Goal: Entertainment & Leisure: Consume media (video, audio)

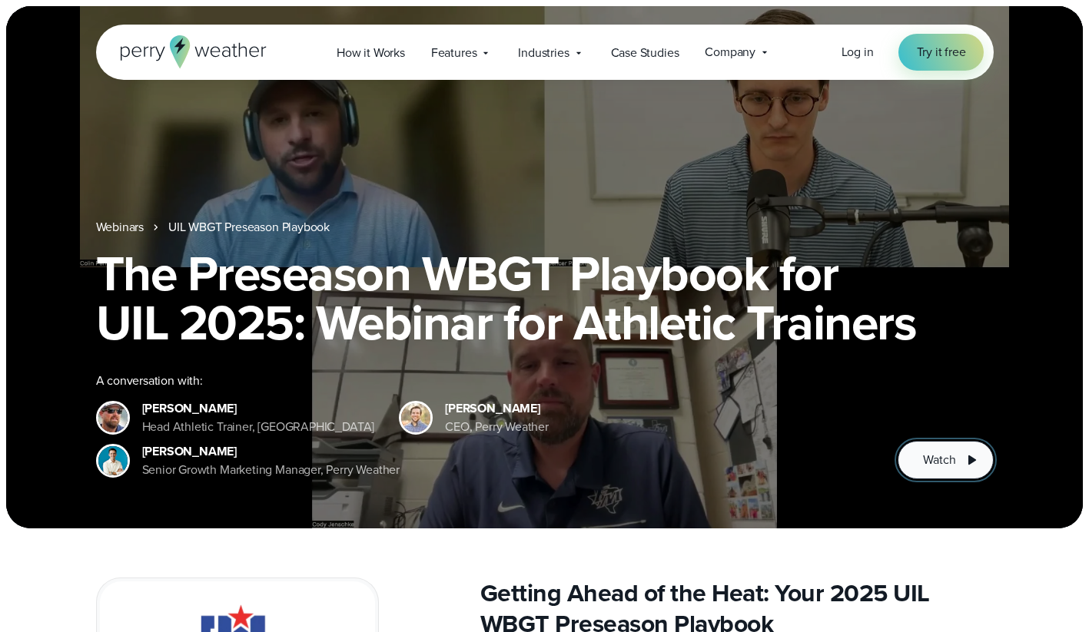
click at [942, 458] on span "Watch" at bounding box center [939, 460] width 32 height 18
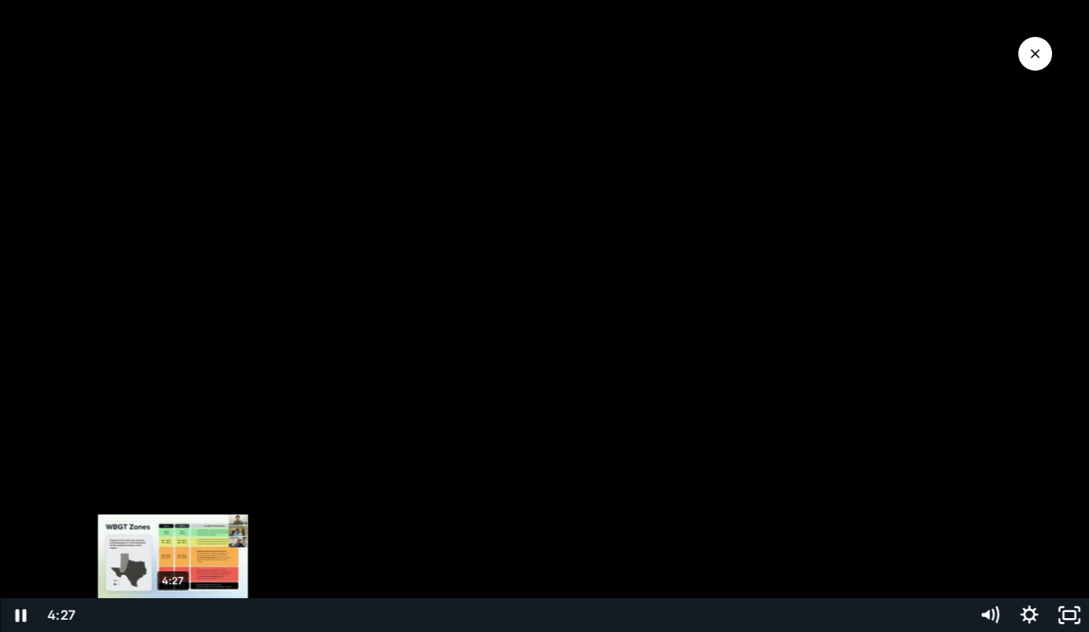
drag, startPoint x: 91, startPoint y: 615, endPoint x: 169, endPoint y: 616, distance: 77.6
click at [171, 616] on div "Playbar" at bounding box center [173, 616] width 12 height 12
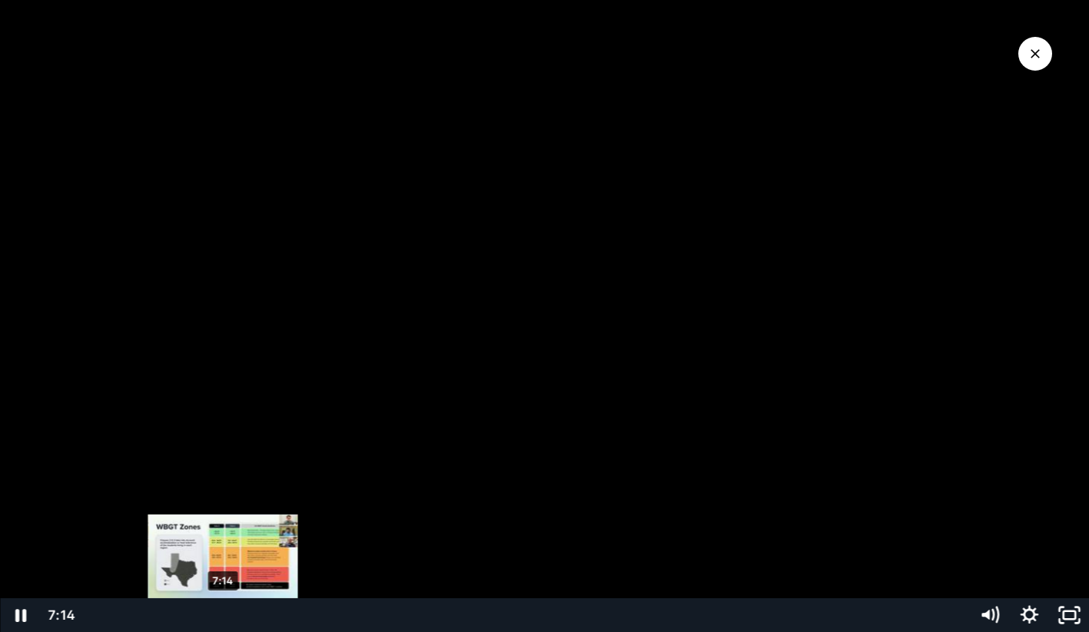
drag, startPoint x: 173, startPoint y: 616, endPoint x: 222, endPoint y: 617, distance: 49.2
click at [224, 617] on div "Playbar" at bounding box center [223, 616] width 12 height 12
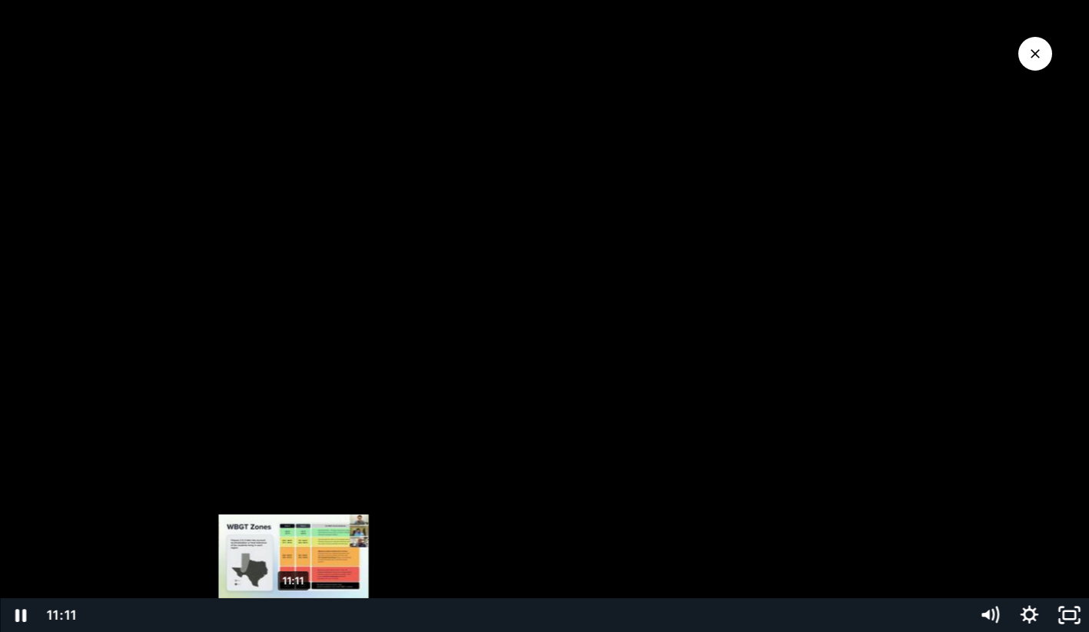
drag, startPoint x: 248, startPoint y: 617, endPoint x: 297, endPoint y: 618, distance: 48.4
click at [297, 618] on div "Playbar" at bounding box center [293, 616] width 12 height 12
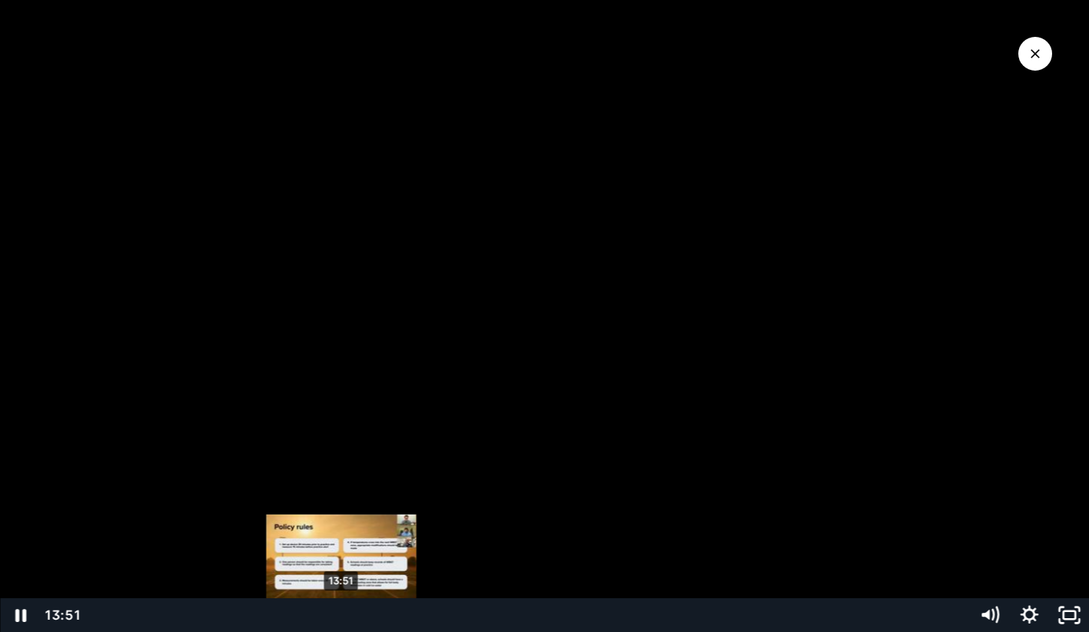
drag, startPoint x: 296, startPoint y: 617, endPoint x: 353, endPoint y: 618, distance: 57.6
click at [346, 618] on div "Playbar" at bounding box center [341, 616] width 12 height 12
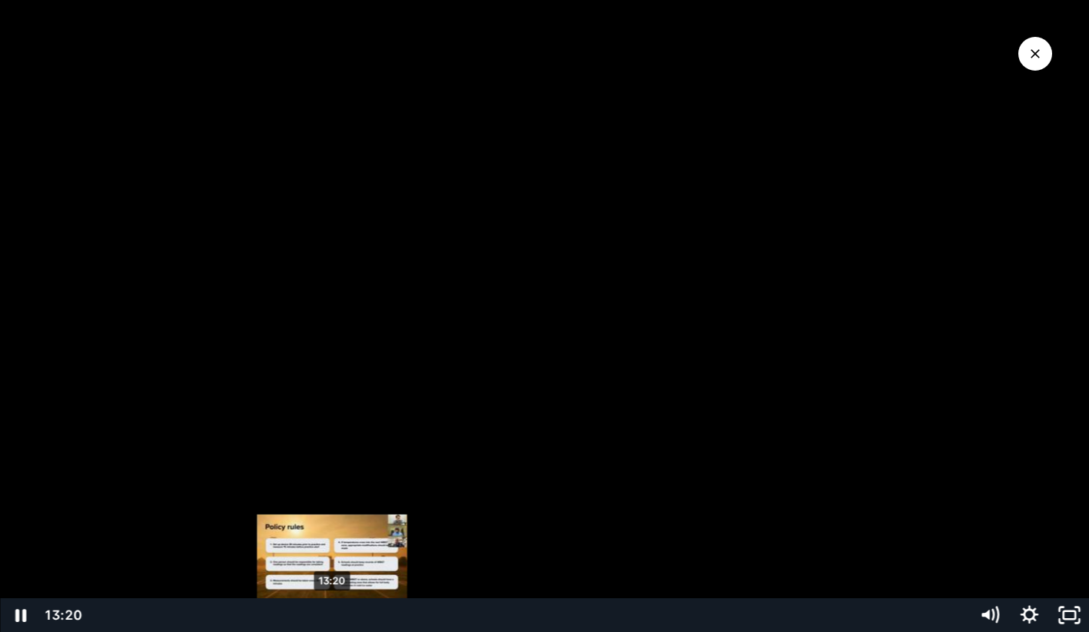
drag, startPoint x: 353, startPoint y: 618, endPoint x: 332, endPoint y: 617, distance: 21.6
click at [332, 617] on div "Playbar" at bounding box center [332, 616] width 12 height 12
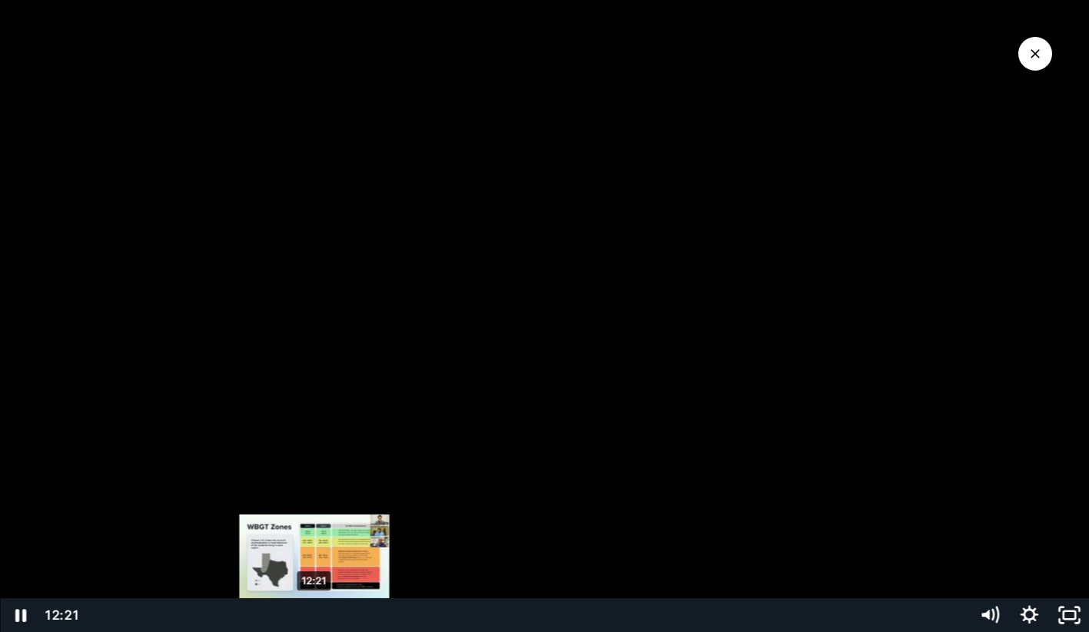
drag, startPoint x: 332, startPoint y: 617, endPoint x: 310, endPoint y: 615, distance: 22.3
click at [310, 615] on div "Playbar" at bounding box center [314, 616] width 12 height 12
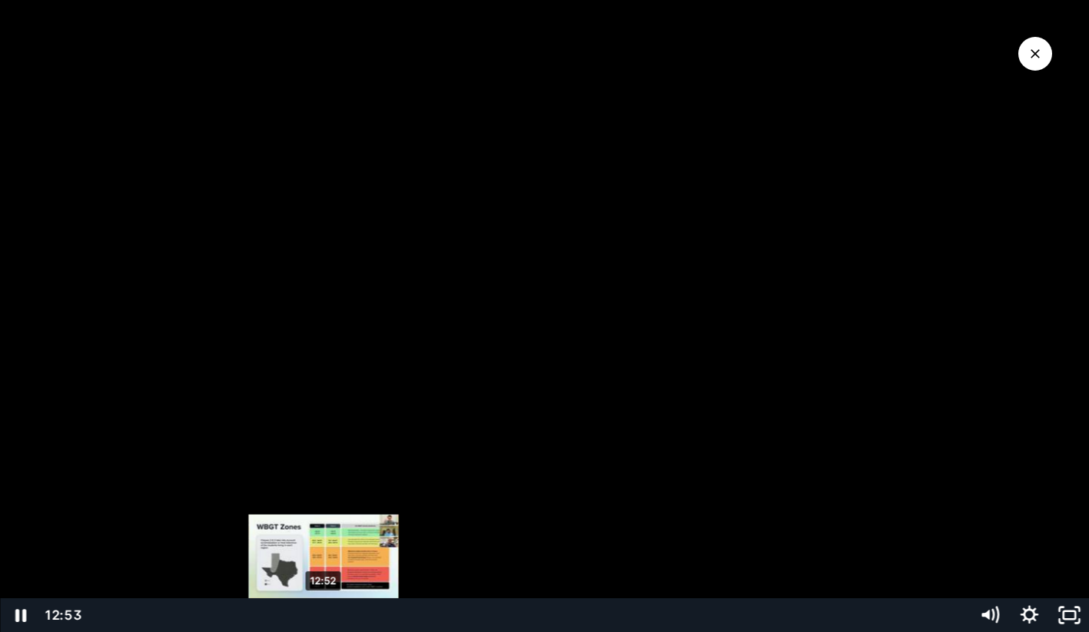
drag, startPoint x: 312, startPoint y: 616, endPoint x: 323, endPoint y: 617, distance: 11.5
click at [323, 617] on div "Playbar" at bounding box center [324, 616] width 12 height 12
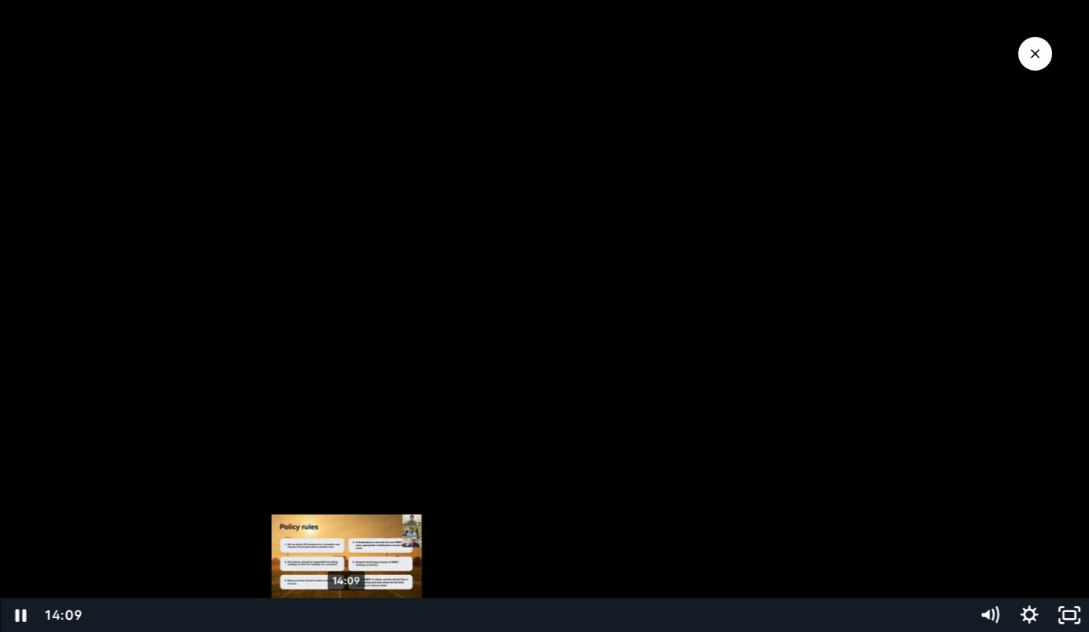
drag, startPoint x: 323, startPoint y: 617, endPoint x: 347, endPoint y: 618, distance: 23.9
click at [347, 618] on div "Playbar" at bounding box center [346, 616] width 12 height 12
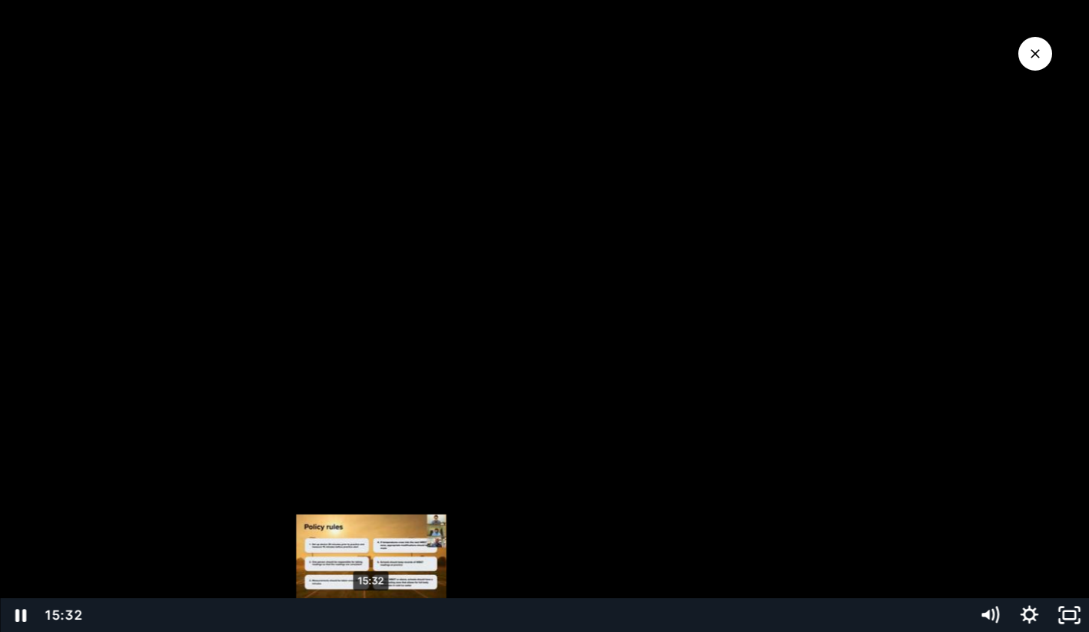
drag, startPoint x: 347, startPoint y: 618, endPoint x: 371, endPoint y: 619, distance: 23.8
click at [371, 619] on div "Playbar" at bounding box center [371, 616] width 12 height 12
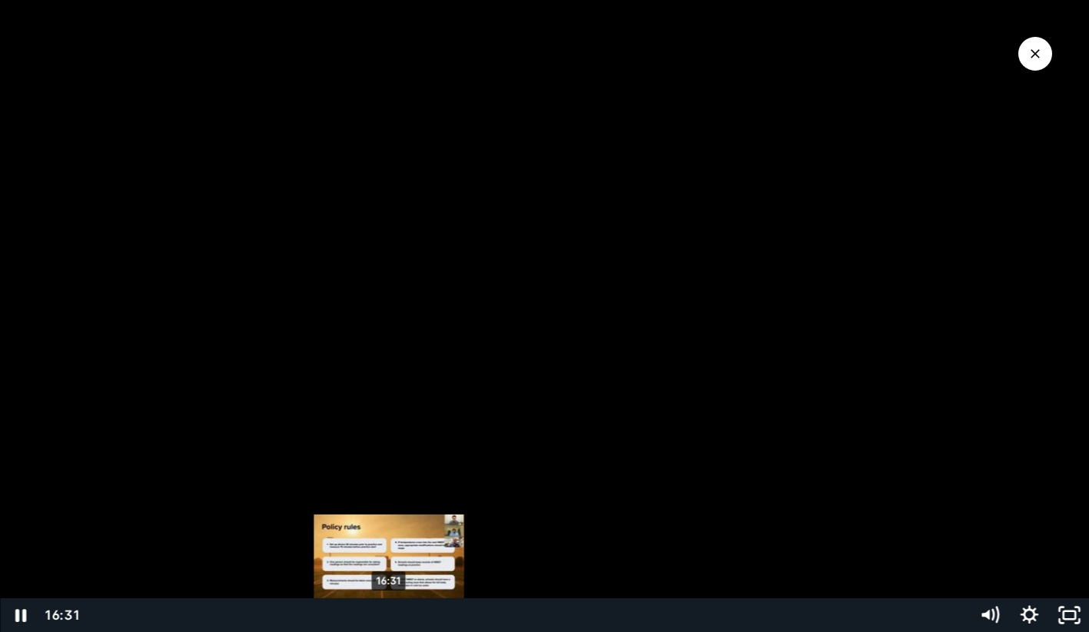
drag, startPoint x: 371, startPoint y: 616, endPoint x: 391, endPoint y: 619, distance: 20.2
click at [391, 619] on div "Playbar" at bounding box center [389, 616] width 12 height 12
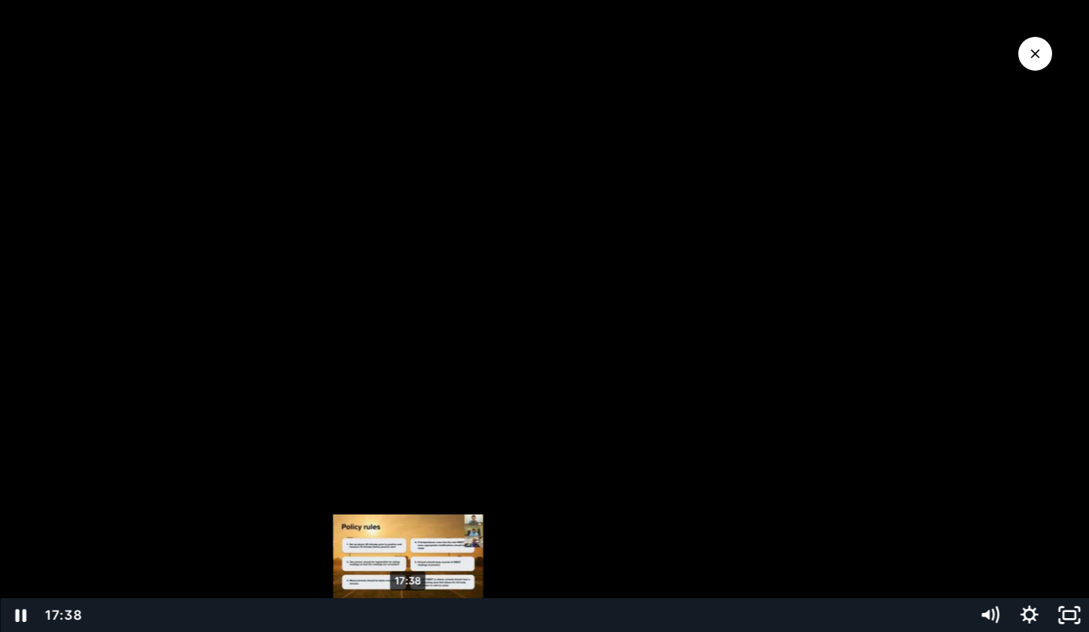
drag, startPoint x: 391, startPoint y: 619, endPoint x: 410, endPoint y: 620, distance: 19.2
click at [410, 620] on div "Playbar" at bounding box center [409, 616] width 12 height 12
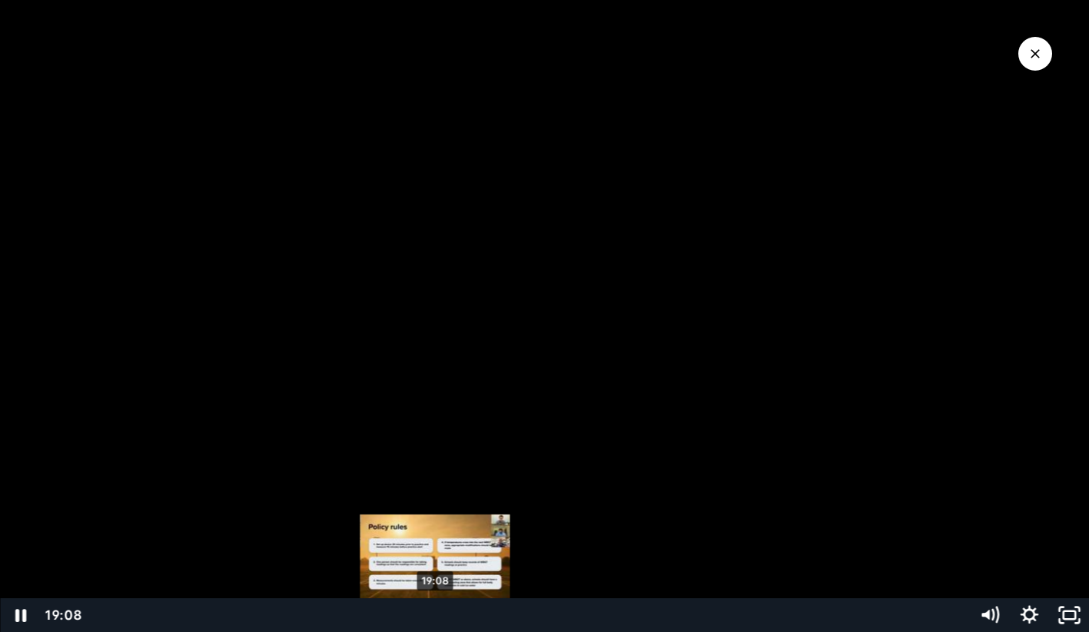
click at [436, 622] on div "19:08" at bounding box center [526, 615] width 865 height 34
click at [435, 616] on div "Playbar" at bounding box center [435, 616] width 12 height 12
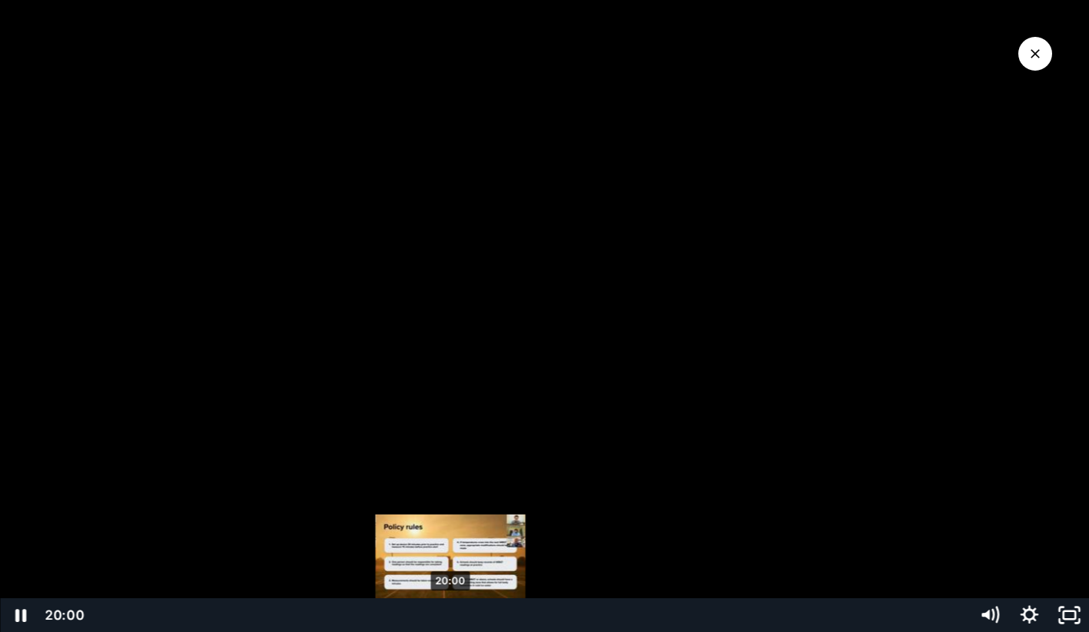
click at [453, 621] on div "20:00" at bounding box center [526, 615] width 865 height 34
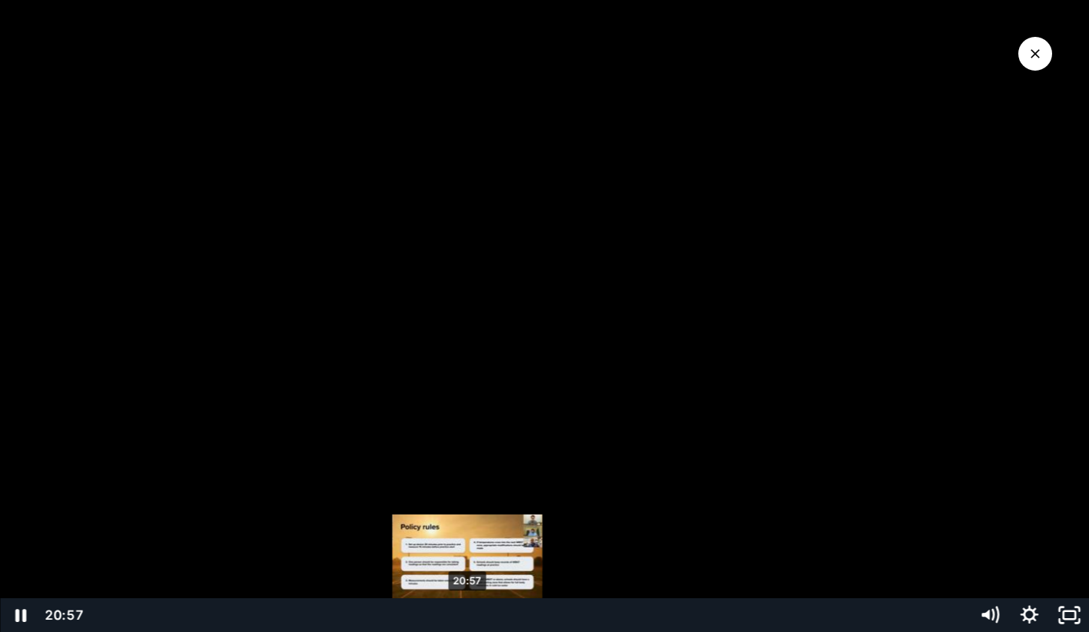
drag, startPoint x: 452, startPoint y: 617, endPoint x: 472, endPoint y: 618, distance: 19.3
click at [472, 618] on div "Playbar" at bounding box center [468, 616] width 12 height 12
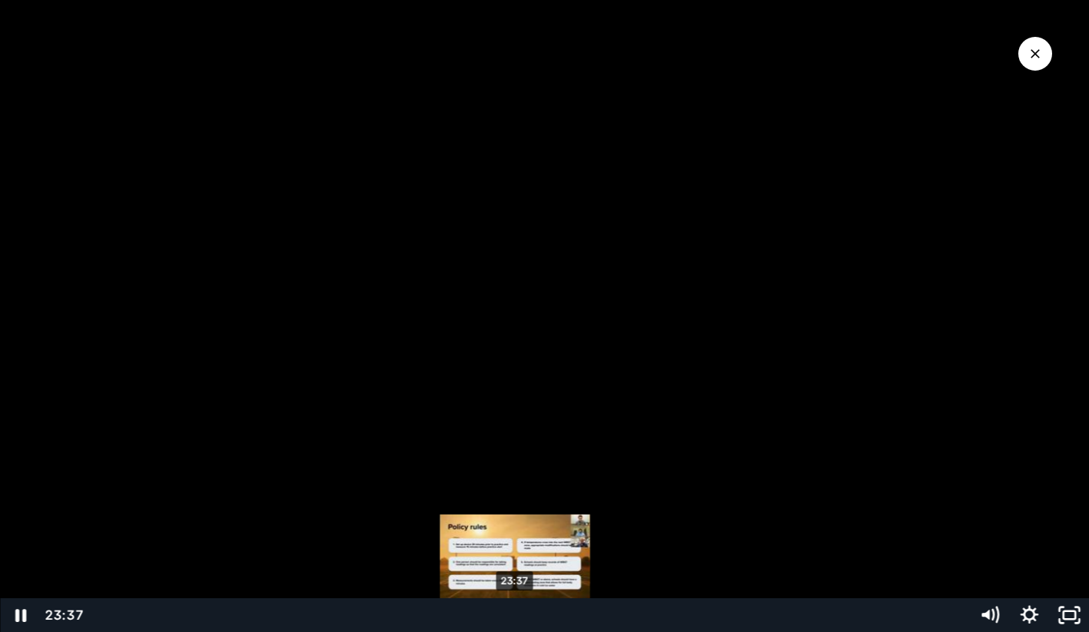
drag, startPoint x: 472, startPoint y: 615, endPoint x: 515, endPoint y: 617, distance: 43.8
click at [515, 617] on div "Playbar" at bounding box center [515, 616] width 12 height 12
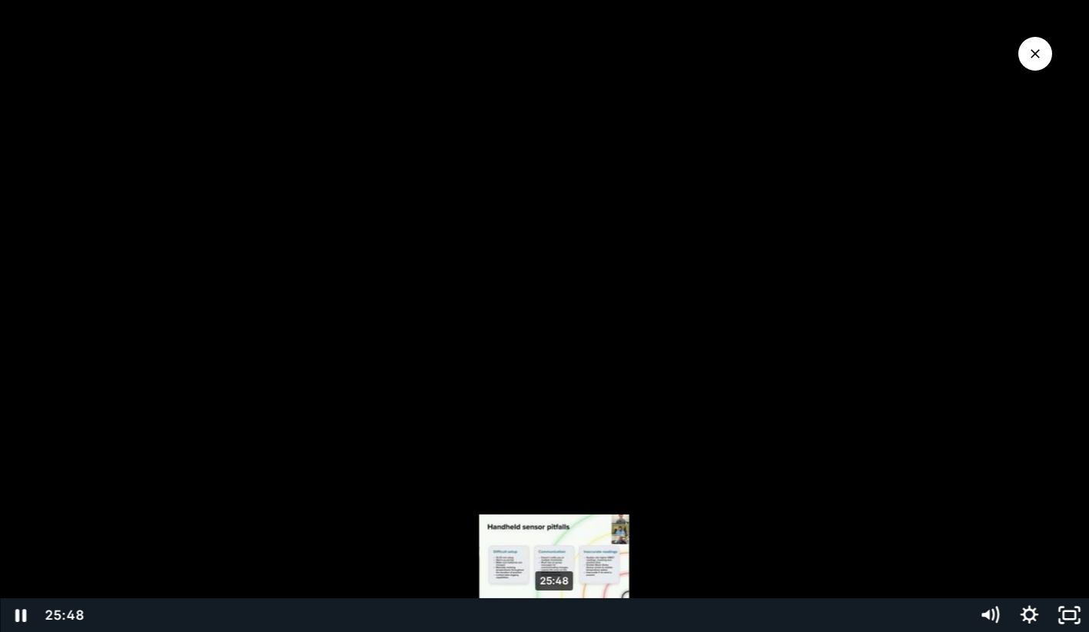
click at [559, 623] on div "25:48" at bounding box center [526, 615] width 865 height 34
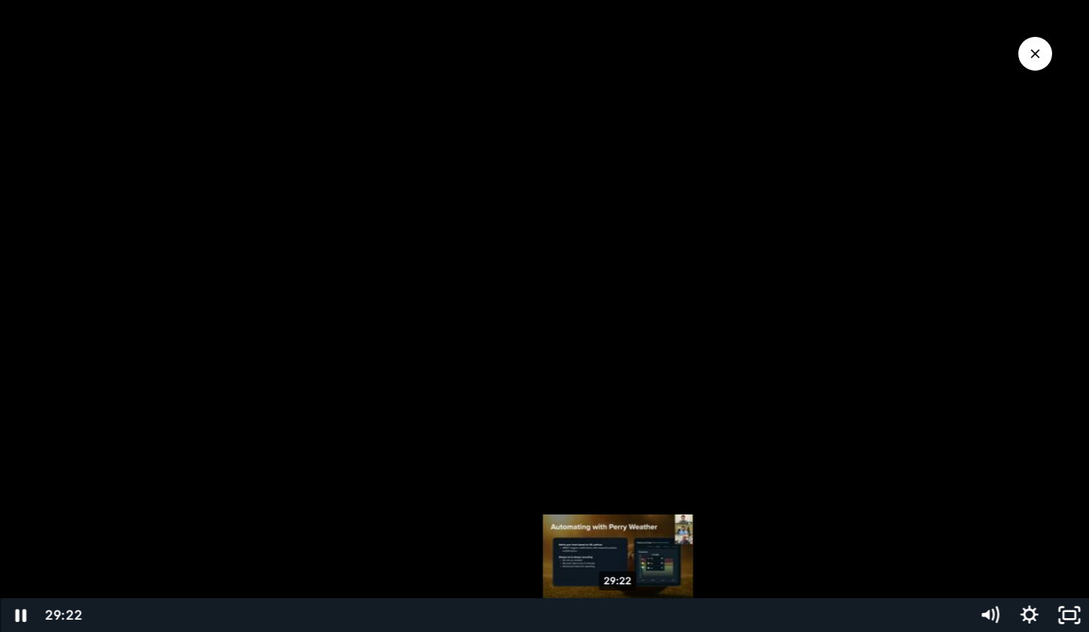
click at [618, 621] on div "29:22" at bounding box center [526, 615] width 865 height 34
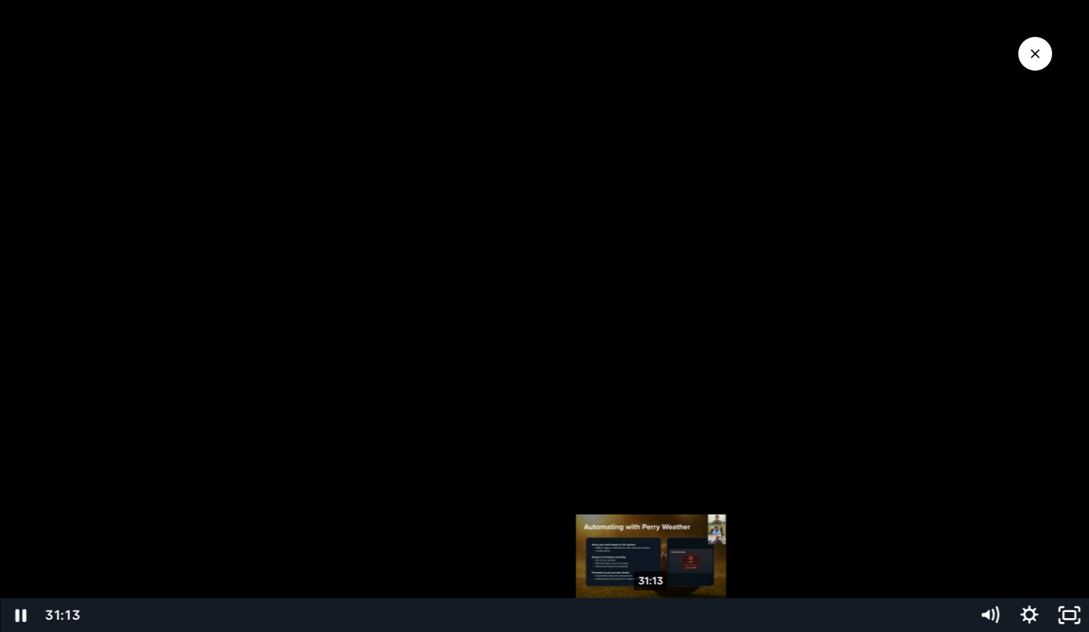
drag, startPoint x: 621, startPoint y: 618, endPoint x: 651, endPoint y: 620, distance: 30.0
click at [651, 620] on div "Playbar" at bounding box center [651, 616] width 12 height 12
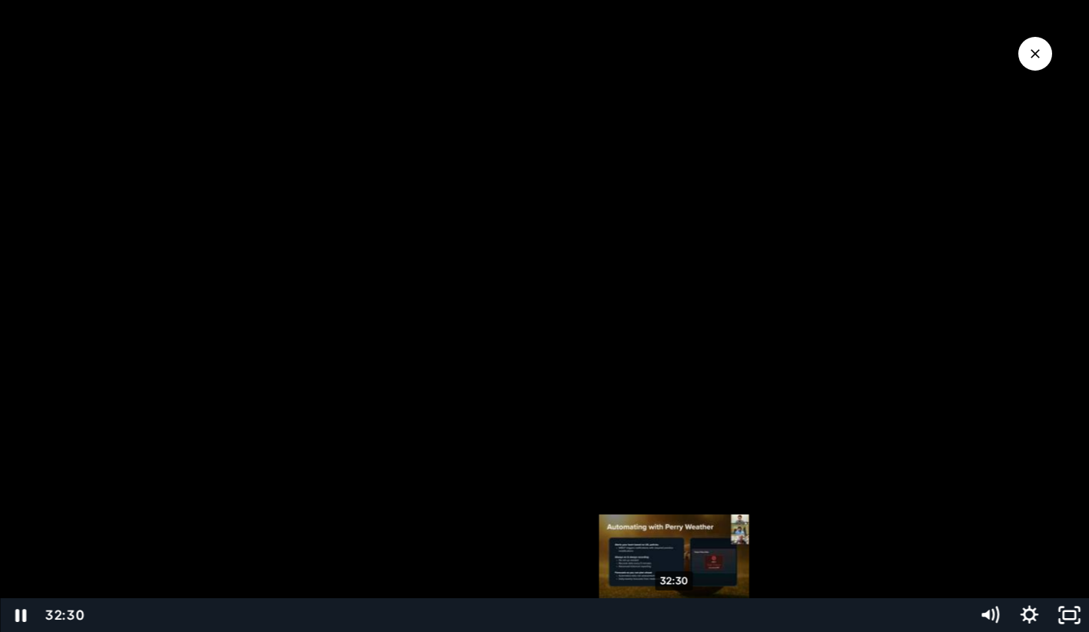
click at [675, 624] on div "32:30" at bounding box center [526, 615] width 865 height 34
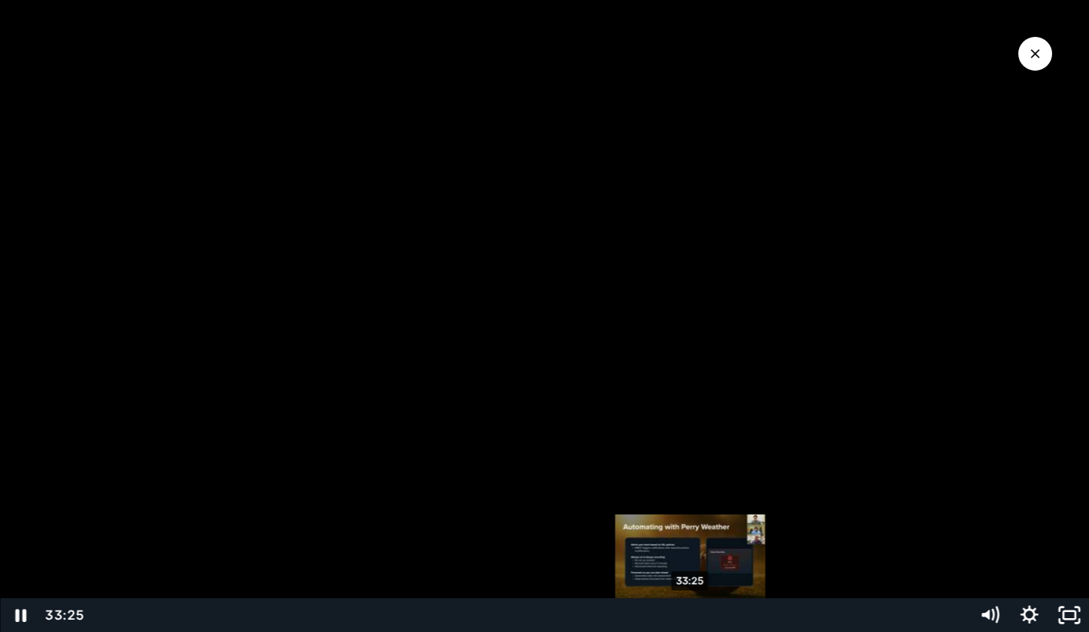
drag, startPoint x: 673, startPoint y: 615, endPoint x: 691, endPoint y: 619, distance: 18.1
click at [691, 619] on div "Playbar" at bounding box center [690, 616] width 12 height 12
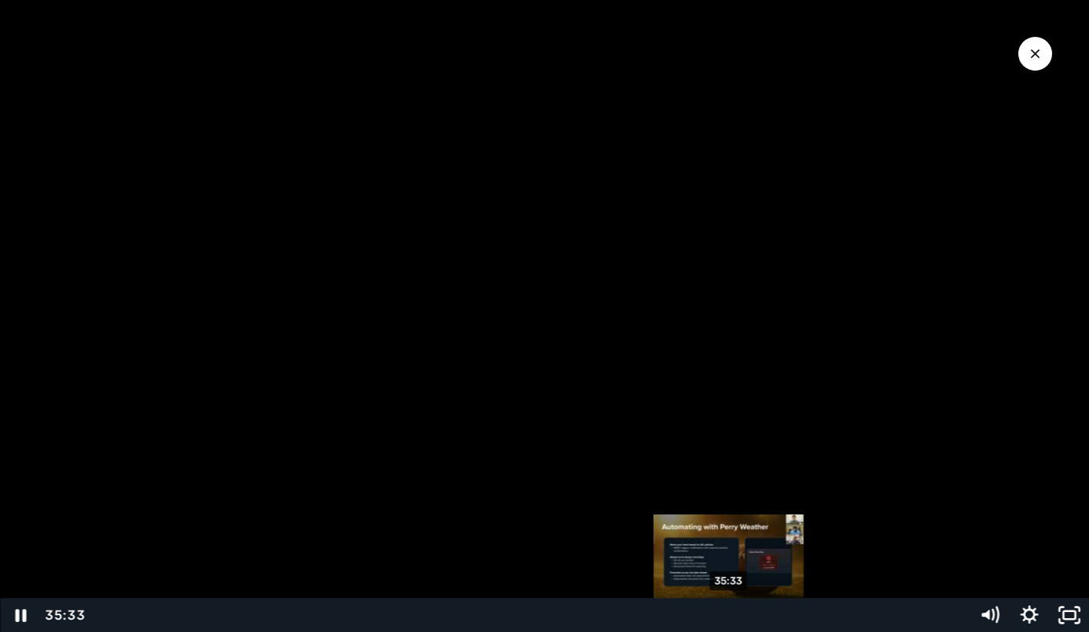
click at [729, 627] on div "35:33" at bounding box center [526, 615] width 865 height 34
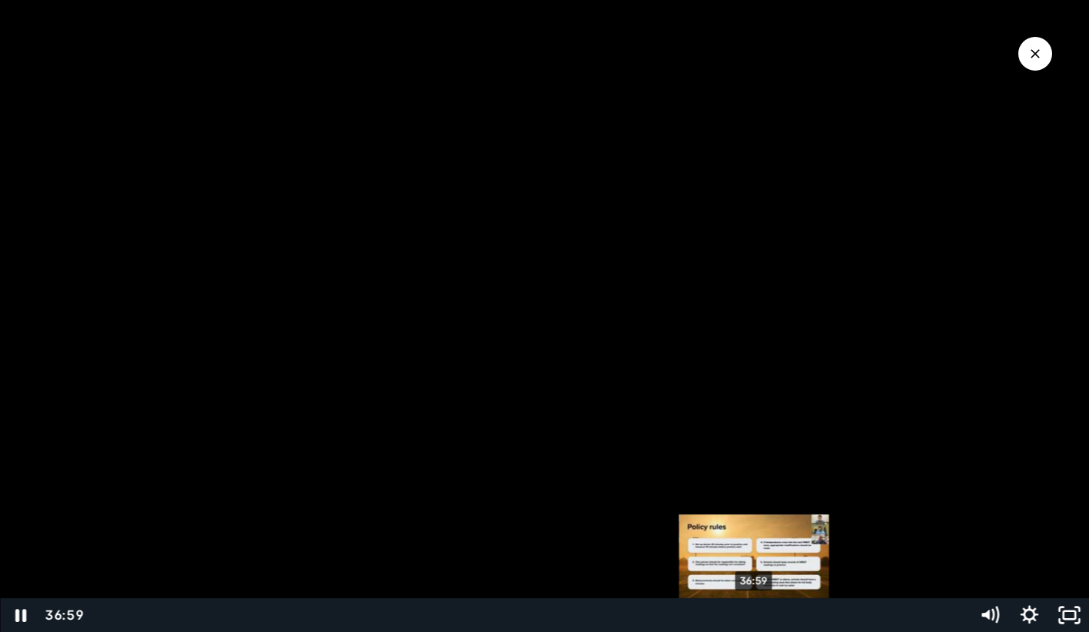
click at [755, 621] on div "36:59" at bounding box center [526, 615] width 865 height 34
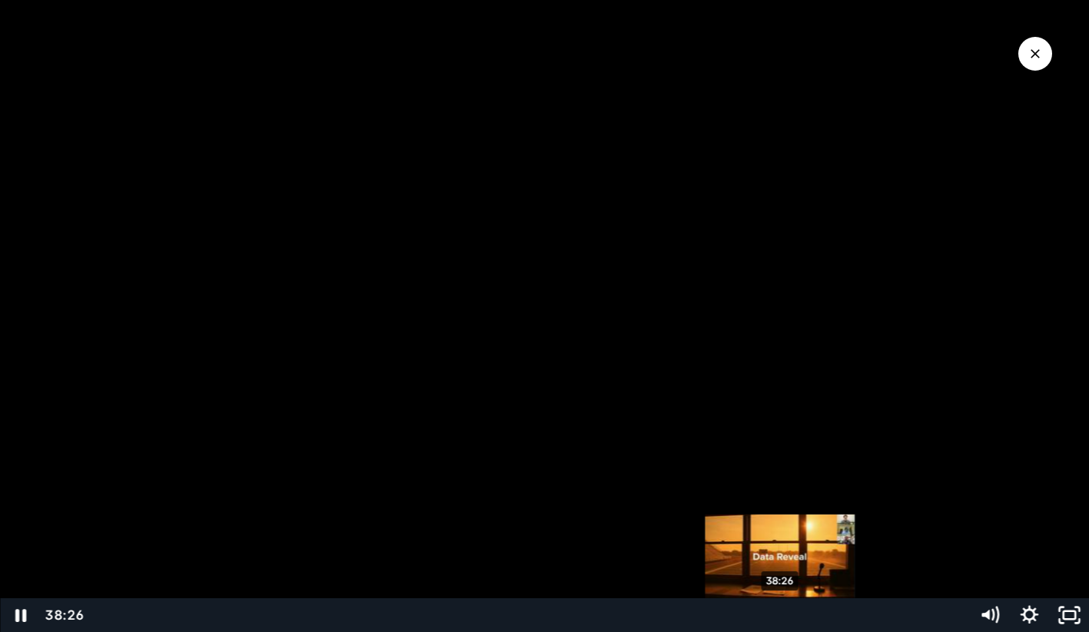
drag, startPoint x: 754, startPoint y: 617, endPoint x: 781, endPoint y: 620, distance: 26.3
click at [781, 620] on div "Playbar" at bounding box center [780, 616] width 12 height 12
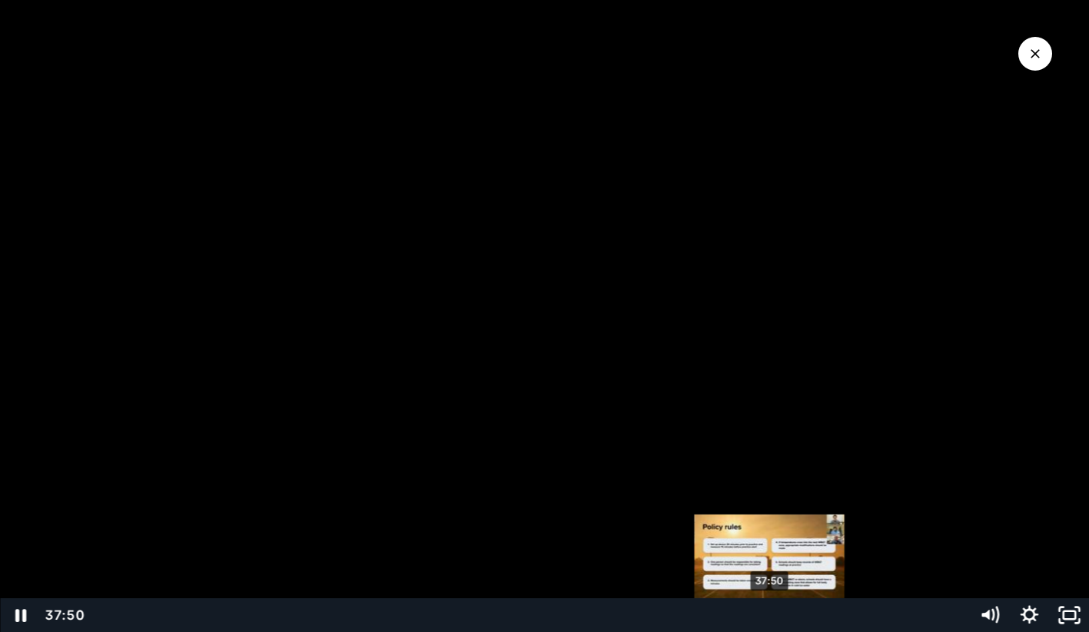
click at [770, 621] on div "37:50" at bounding box center [526, 615] width 865 height 34
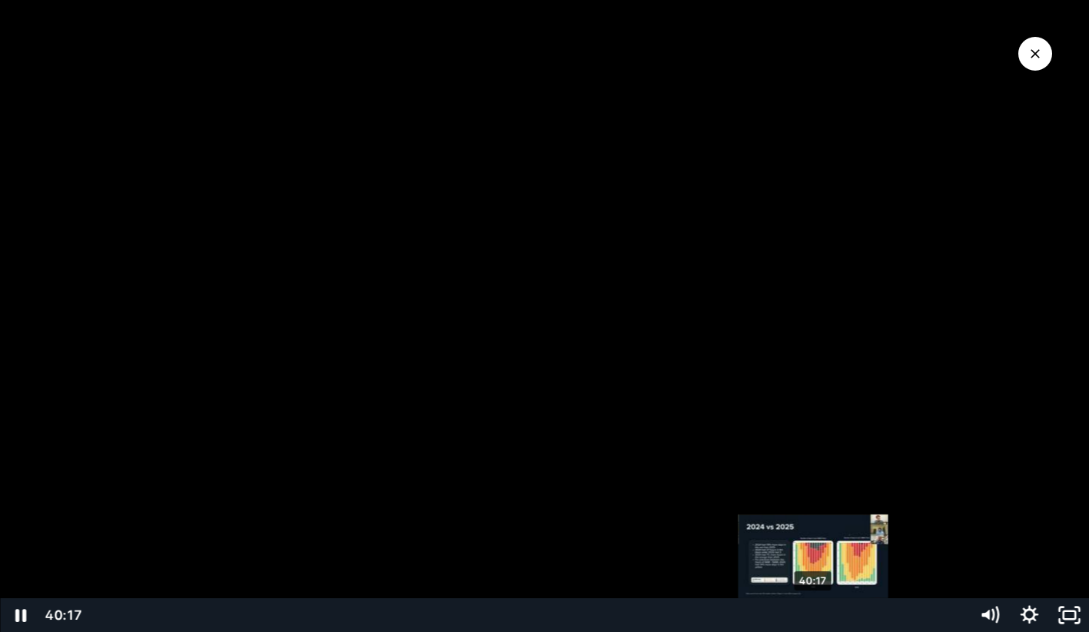
drag, startPoint x: 792, startPoint y: 618, endPoint x: 814, endPoint y: 618, distance: 21.5
click at [814, 618] on div "Playbar" at bounding box center [813, 616] width 12 height 12
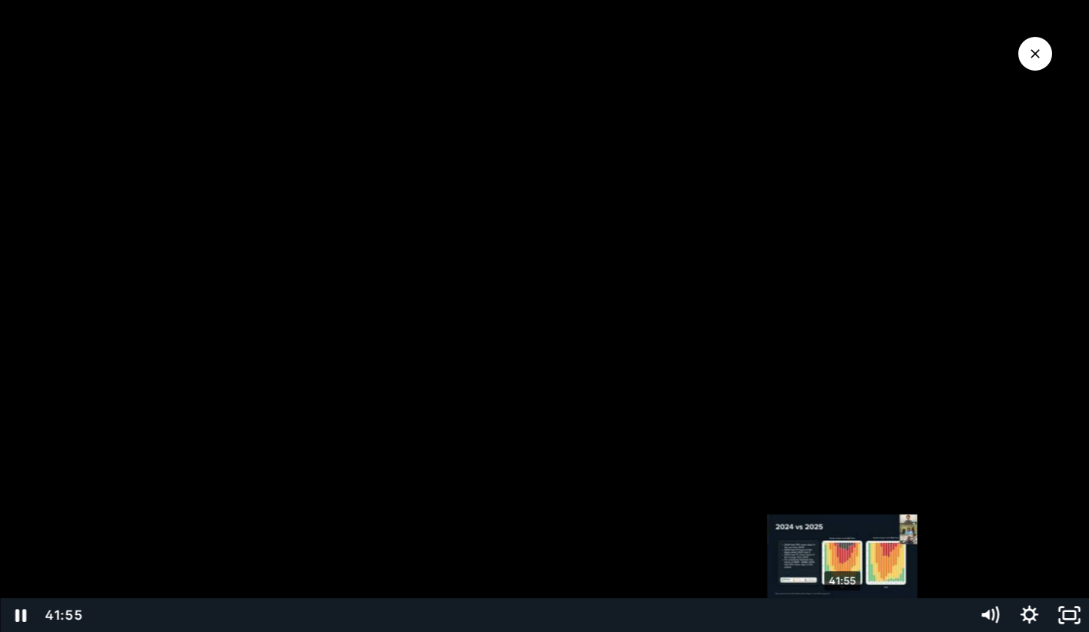
drag, startPoint x: 814, startPoint y: 618, endPoint x: 843, endPoint y: 618, distance: 29.2
click at [843, 618] on div "Playbar" at bounding box center [842, 616] width 12 height 12
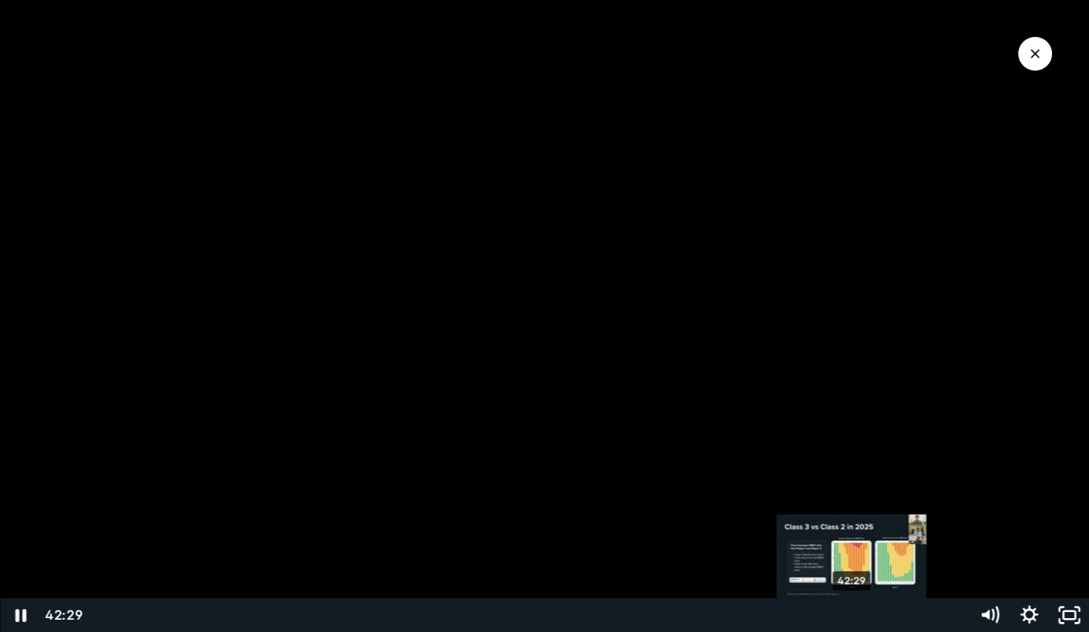
drag, startPoint x: 843, startPoint y: 618, endPoint x: 853, endPoint y: 619, distance: 10.0
click at [853, 619] on div "Playbar" at bounding box center [852, 616] width 12 height 12
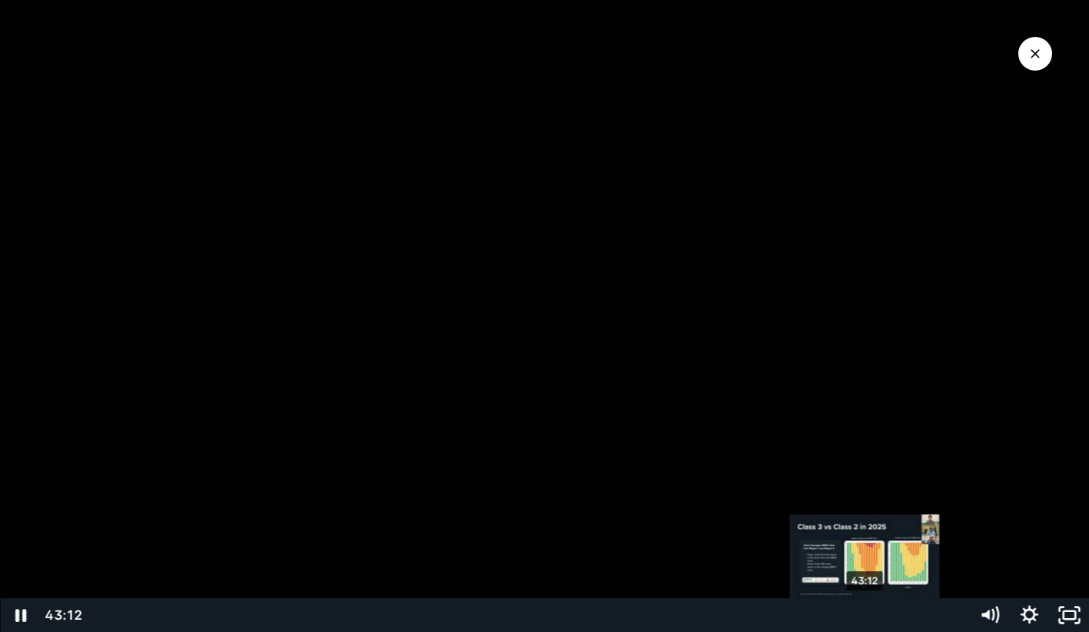
drag, startPoint x: 853, startPoint y: 619, endPoint x: 867, endPoint y: 620, distance: 14.6
click at [867, 620] on div "Playbar" at bounding box center [865, 616] width 12 height 12
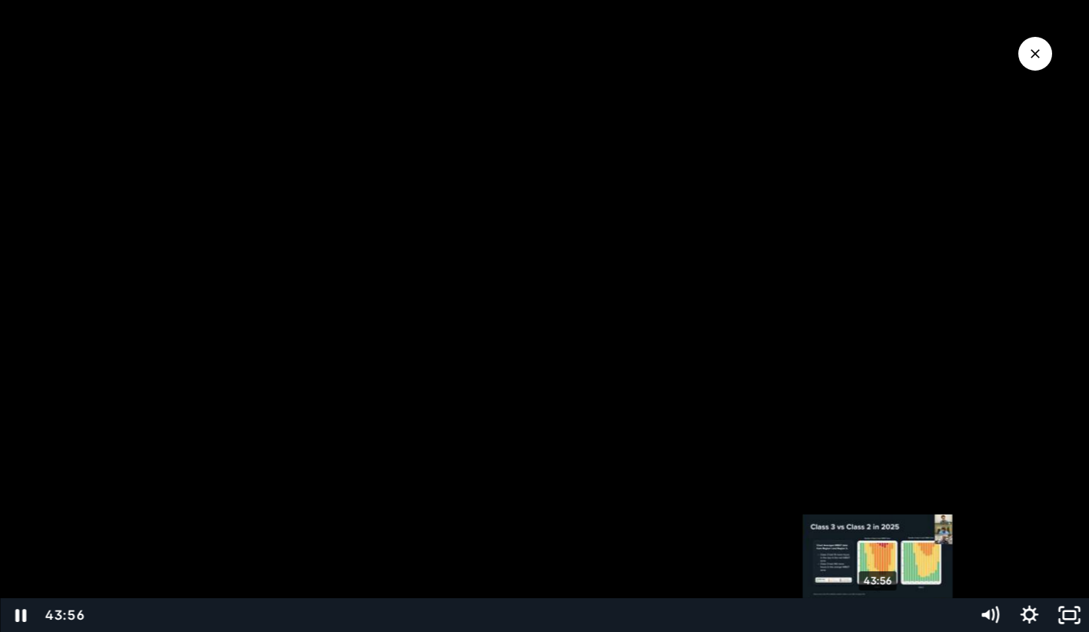
drag, startPoint x: 866, startPoint y: 618, endPoint x: 879, endPoint y: 618, distance: 13.1
click at [879, 618] on div "Playbar" at bounding box center [878, 616] width 12 height 12
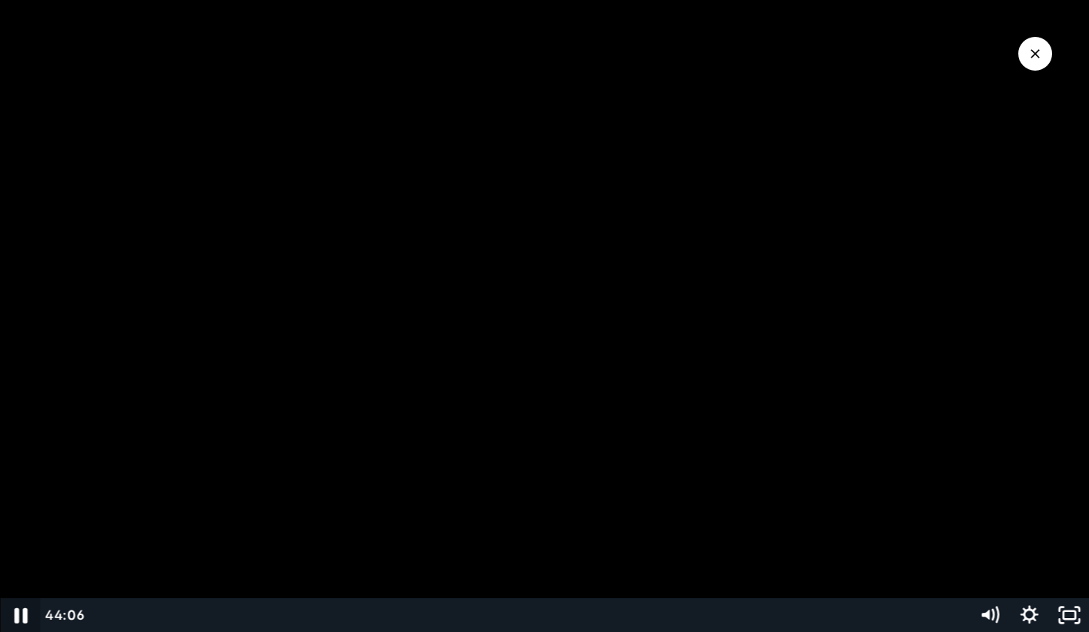
click at [23, 621] on icon "Pause" at bounding box center [20, 615] width 13 height 15
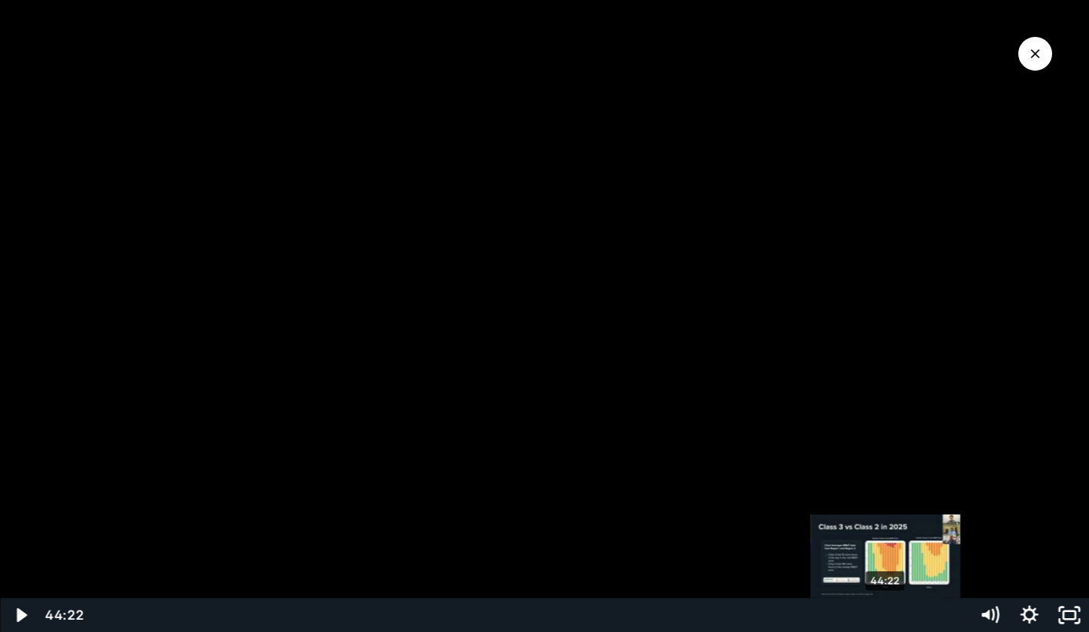
drag, startPoint x: 878, startPoint y: 618, endPoint x: 889, endPoint y: 619, distance: 10.9
click at [889, 619] on div "Playbar" at bounding box center [886, 616] width 12 height 12
click at [897, 621] on div "44:53" at bounding box center [526, 615] width 865 height 34
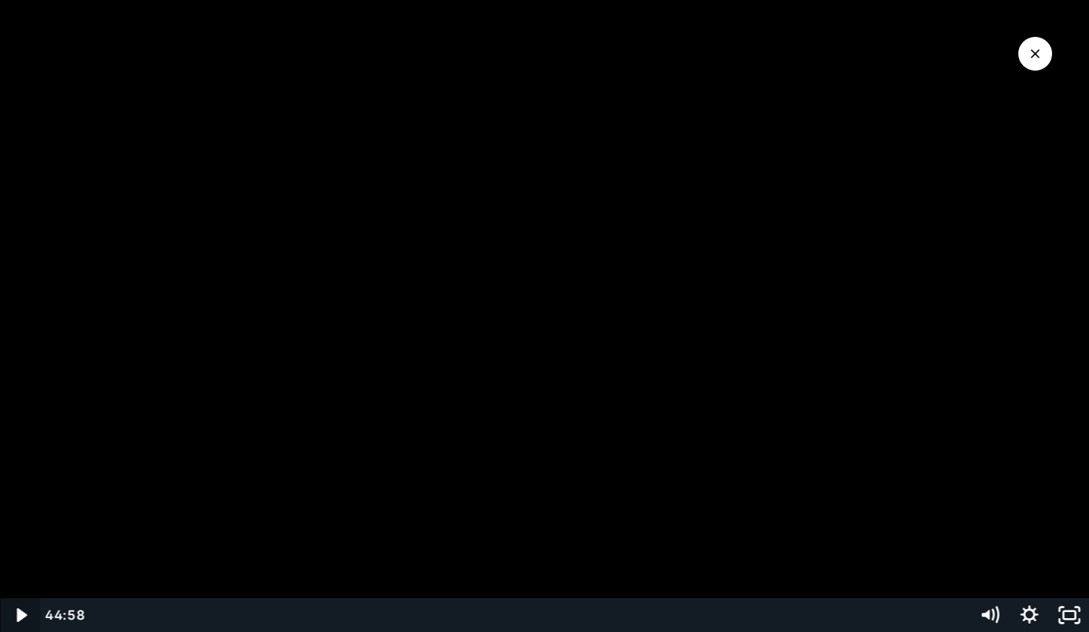
click at [18, 615] on icon "Play Video" at bounding box center [21, 615] width 10 height 14
click at [21, 619] on icon "Pause" at bounding box center [20, 615] width 48 height 41
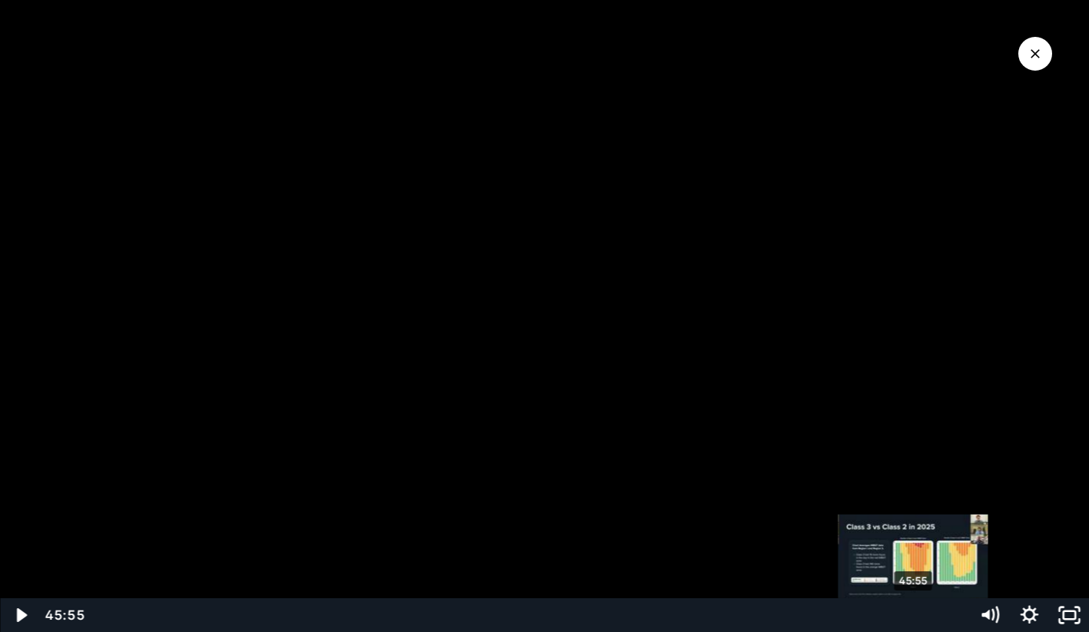
drag, startPoint x: 897, startPoint y: 619, endPoint x: 914, endPoint y: 619, distance: 16.9
click at [914, 619] on div "Playbar" at bounding box center [913, 616] width 12 height 12
